Goal: Transaction & Acquisition: Book appointment/travel/reservation

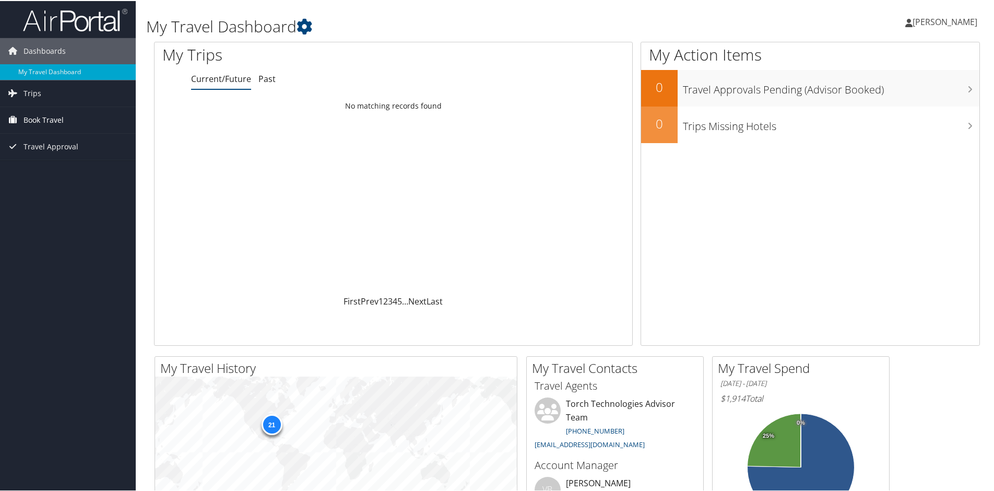
click at [31, 117] on span "Book Travel" at bounding box center [43, 119] width 40 height 26
click at [45, 170] on link "Book/Manage Online Trips" at bounding box center [68, 171] width 136 height 16
